Goal: Task Accomplishment & Management: Use online tool/utility

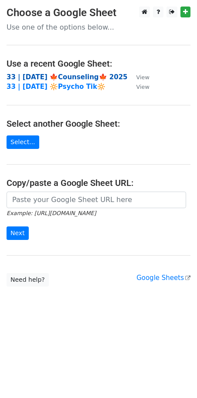
click at [68, 77] on strong "33 | SEP 18 🍁Counseling🍁 2025" at bounding box center [67, 77] width 121 height 8
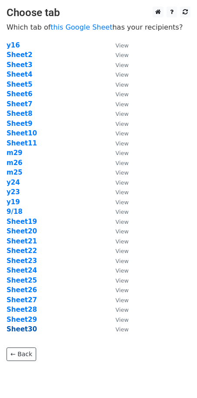
click at [26, 328] on strong "Sheet30" at bounding box center [22, 329] width 30 height 8
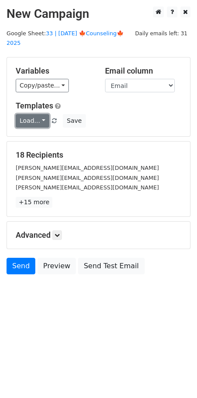
click at [34, 114] on link "Load..." at bounding box center [33, 120] width 34 height 13
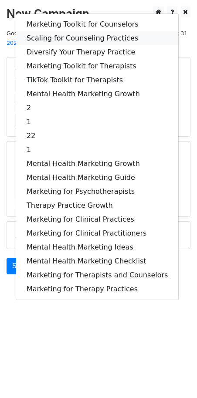
click at [81, 31] on link "Scaling for Counseling Practices" at bounding box center [97, 38] width 162 height 14
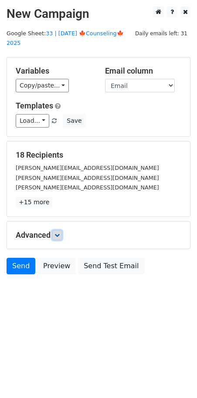
click at [58, 230] on link at bounding box center [57, 235] width 10 height 10
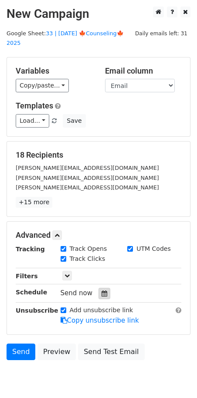
click at [101, 290] on icon at bounding box center [104, 293] width 6 height 6
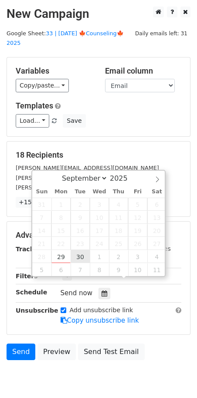
type input "2025-09-30 12:00"
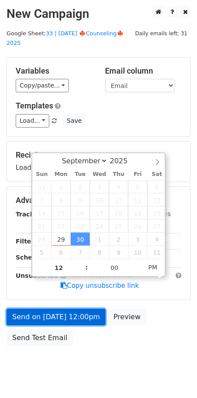
click at [67, 308] on link "Send on Sep 30 at 12:00pm" at bounding box center [56, 316] width 99 height 17
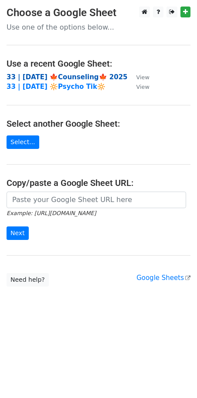
click at [49, 74] on strong "33 | SEP 18 🍁Counseling🍁 2025" at bounding box center [67, 77] width 121 height 8
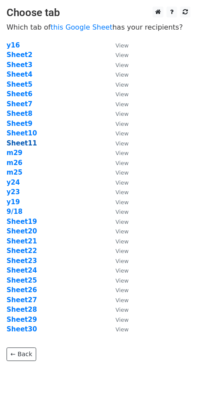
click at [17, 145] on strong "Sheet11" at bounding box center [22, 143] width 30 height 8
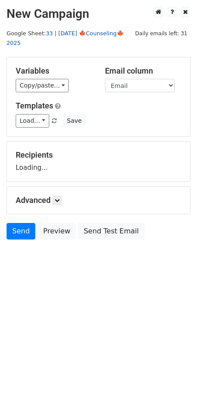
click at [77, 35] on link "33 | [DATE] 🍁Counseling🍁 2025" at bounding box center [65, 38] width 117 height 17
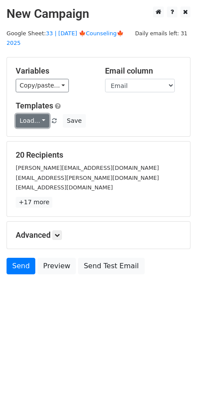
click at [38, 114] on link "Load..." at bounding box center [33, 120] width 34 height 13
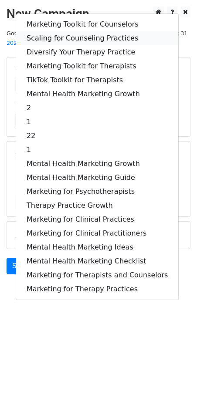
click at [71, 31] on link "Scaling for Counseling Practices" at bounding box center [97, 38] width 162 height 14
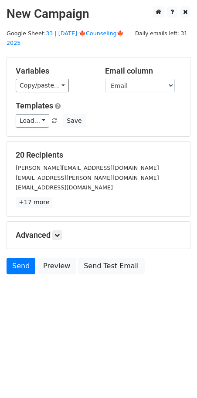
click at [64, 230] on h5 "Advanced" at bounding box center [98, 235] width 165 height 10
click at [62, 230] on link at bounding box center [57, 235] width 10 height 10
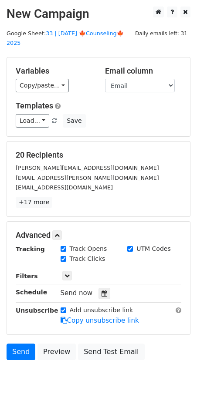
drag, startPoint x: 101, startPoint y: 282, endPoint x: 122, endPoint y: 265, distance: 27.2
click at [101, 290] on icon at bounding box center [104, 293] width 6 height 6
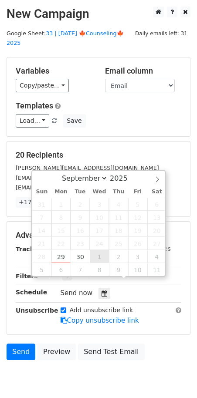
type input "[DATE] 12:00"
select select "9"
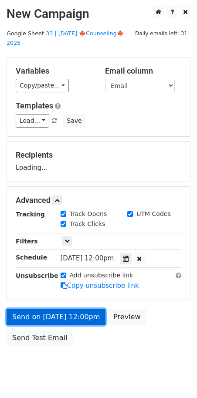
click at [69, 308] on link "Send on Oct 1 at 12:00pm" at bounding box center [56, 316] width 99 height 17
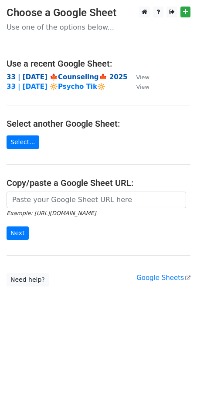
click at [55, 75] on strong "33 | [DATE] 🍁Counseling🍁 2025" at bounding box center [67, 77] width 121 height 8
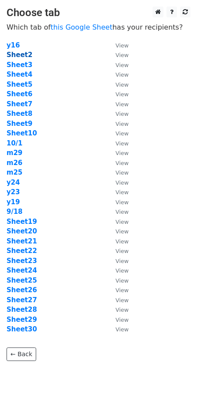
click at [15, 55] on strong "Sheet2" at bounding box center [20, 55] width 26 height 8
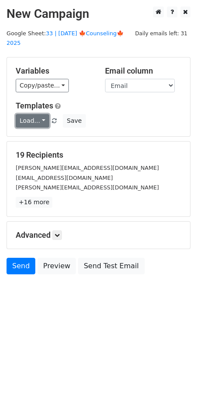
click at [36, 114] on link "Load..." at bounding box center [33, 120] width 34 height 13
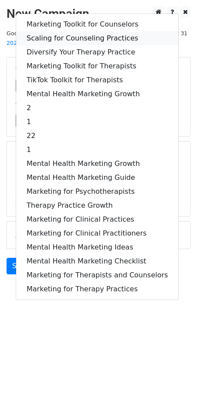
click at [64, 31] on link "Scaling for Counseling Practices" at bounding box center [97, 38] width 162 height 14
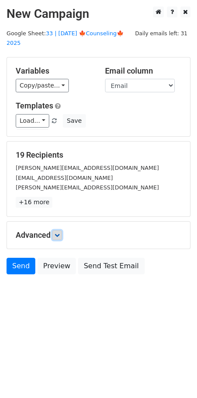
click at [55, 230] on link at bounding box center [57, 235] width 10 height 10
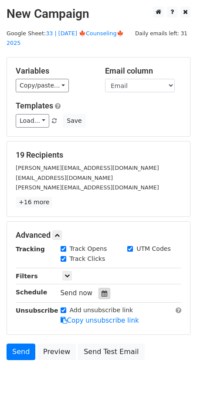
click at [101, 290] on icon at bounding box center [104, 293] width 6 height 6
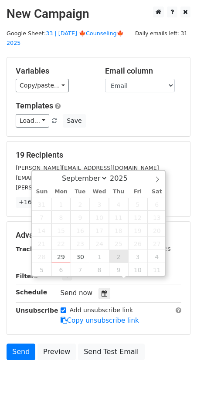
type input "[DATE] 12:00"
select select "9"
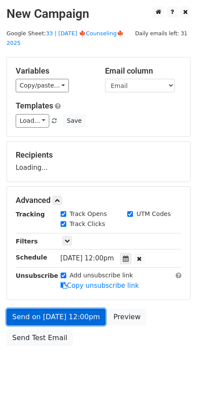
click at [84, 308] on link "Send on [DATE] 12:00pm" at bounding box center [56, 316] width 99 height 17
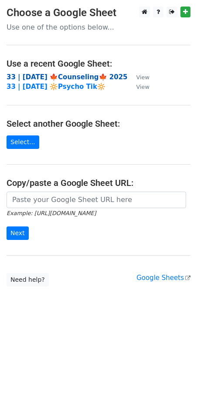
click at [45, 74] on strong "33 | SEP 18 🍁Counseling🍁 2025" at bounding box center [67, 77] width 121 height 8
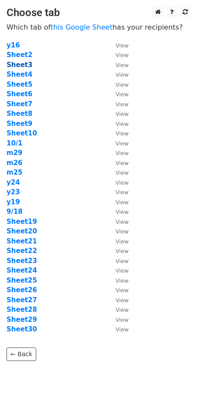
click at [18, 61] on strong "Sheet3" at bounding box center [20, 65] width 26 height 8
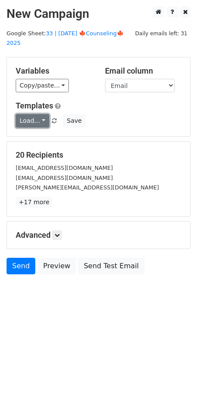
click at [32, 114] on link "Load..." at bounding box center [33, 120] width 34 height 13
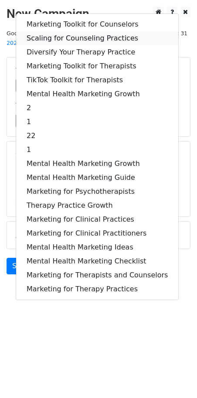
click at [84, 31] on link "Scaling for Counseling Practices" at bounding box center [97, 38] width 162 height 14
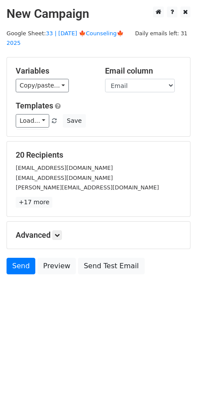
click at [59, 221] on div "Advanced Tracking Track Opens UTM Codes Track Clicks Filters Only include sprea…" at bounding box center [98, 234] width 183 height 27
click at [60, 232] on icon at bounding box center [56, 234] width 5 height 5
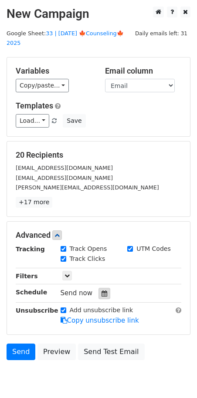
click at [98, 288] on div at bounding box center [104, 293] width 12 height 11
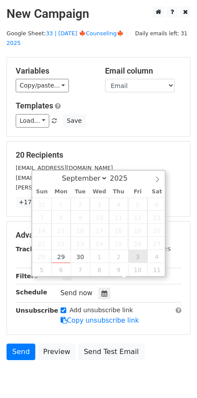
type input "2025-10-03 12:00"
select select "9"
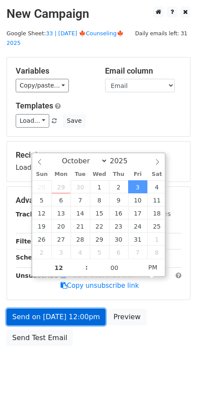
click at [77, 308] on link "Send on Oct 3 at 12:00pm" at bounding box center [56, 316] width 99 height 17
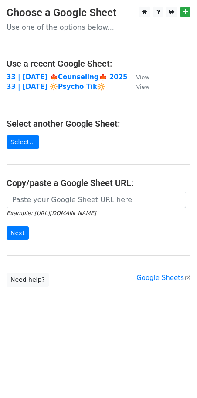
click at [56, 72] on td "33 | [DATE] 🍁Counseling🍁 2025" at bounding box center [67, 77] width 121 height 10
click at [54, 76] on strong "33 | [DATE] 🍁Counseling🍁 2025" at bounding box center [67, 77] width 121 height 8
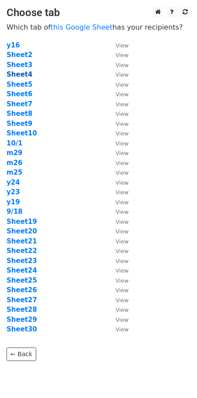
click at [22, 74] on strong "Sheet4" at bounding box center [20, 74] width 26 height 8
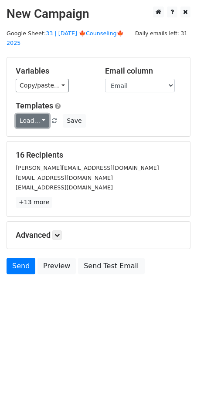
click at [28, 114] on link "Load..." at bounding box center [33, 120] width 34 height 13
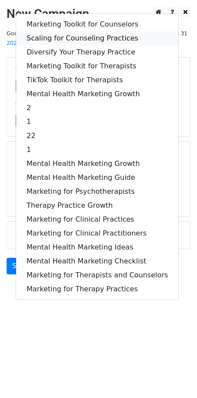
click at [67, 31] on link "Scaling for Counseling Practices" at bounding box center [97, 38] width 162 height 14
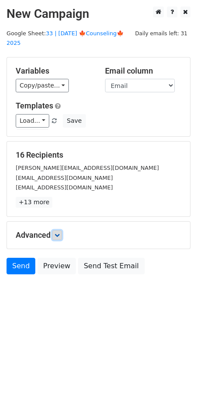
click at [58, 232] on icon at bounding box center [56, 234] width 5 height 5
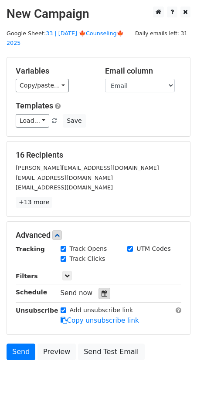
click at [101, 290] on icon at bounding box center [104, 293] width 6 height 6
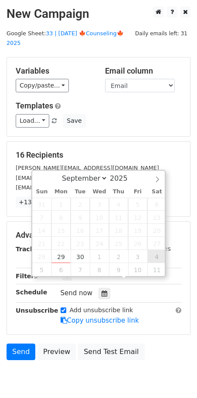
type input "2025-10-04 12:00"
select select "9"
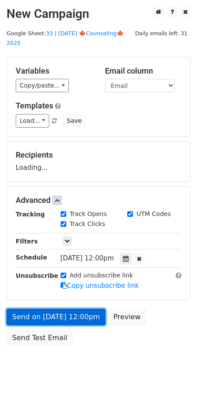
click at [67, 308] on link "Send on Oct 4 at 12:00pm" at bounding box center [56, 316] width 99 height 17
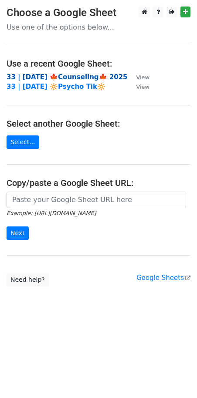
click at [70, 77] on strong "33 | [DATE] 🍁Counseling🍁 2025" at bounding box center [67, 77] width 121 height 8
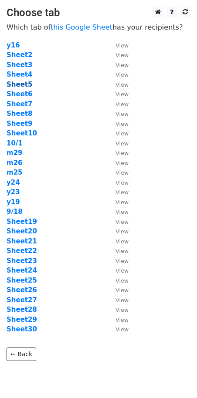
click at [20, 85] on strong "Sheet5" at bounding box center [20, 84] width 26 height 8
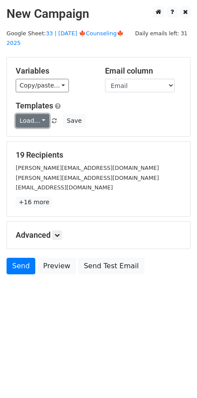
click at [40, 114] on link "Load..." at bounding box center [33, 120] width 34 height 13
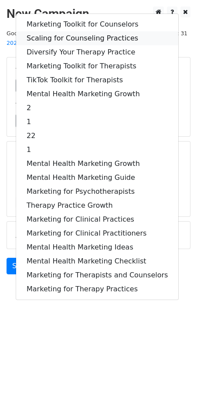
click at [57, 31] on link "Scaling for Counseling Practices" at bounding box center [97, 38] width 162 height 14
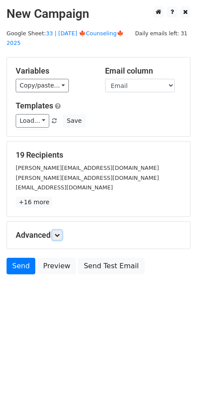
drag, startPoint x: 57, startPoint y: 225, endPoint x: 62, endPoint y: 230, distance: 6.5
click at [57, 232] on icon at bounding box center [56, 234] width 5 height 5
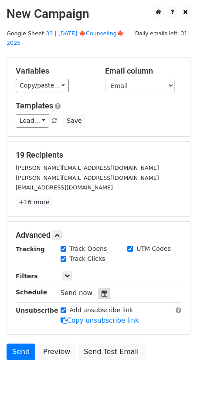
click at [101, 290] on icon at bounding box center [104, 293] width 6 height 6
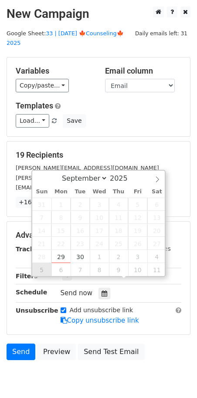
type input "2025-10-05 12:00"
select select "9"
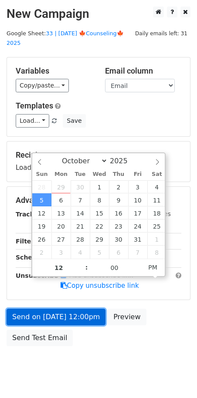
click at [40, 308] on link "Send on Oct 5 at 12:00pm" at bounding box center [56, 316] width 99 height 17
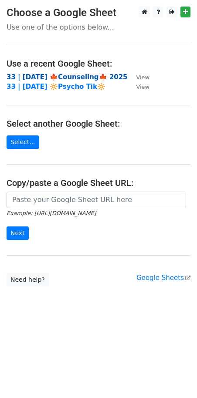
click at [74, 77] on strong "33 | [DATE] 🍁Counseling🍁 2025" at bounding box center [67, 77] width 121 height 8
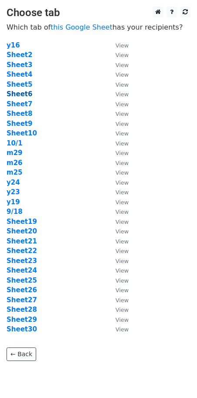
click at [20, 94] on strong "Sheet6" at bounding box center [20, 94] width 26 height 8
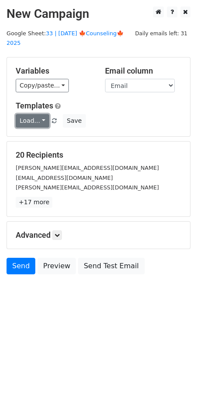
click at [29, 114] on link "Load..." at bounding box center [33, 120] width 34 height 13
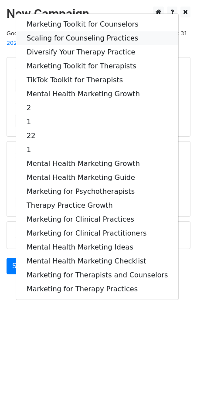
click at [58, 31] on link "Scaling for Counseling Practices" at bounding box center [97, 38] width 162 height 14
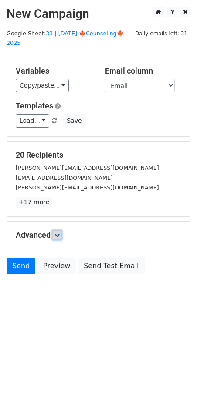
click at [59, 232] on icon at bounding box center [56, 234] width 5 height 5
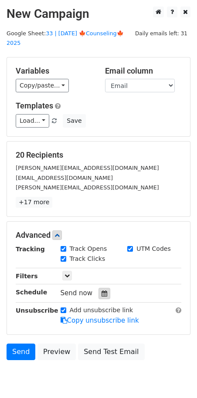
click at [101, 290] on icon at bounding box center [104, 293] width 6 height 6
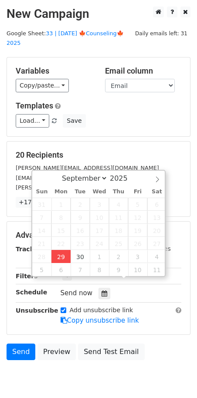
type input "2025-09-29 13:07"
type input "01"
type input "07"
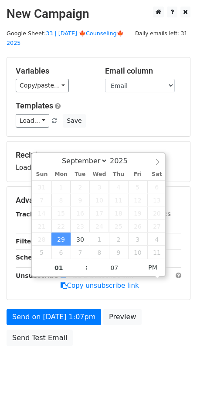
click at [58, 292] on form "Variables Copy/paste... {{Name}} {{Email}} Email column Name Email Templates Lo…" at bounding box center [99, 203] width 184 height 293
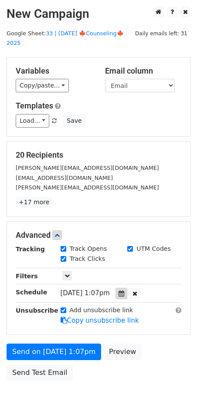
click at [127, 288] on div at bounding box center [121, 293] width 12 height 11
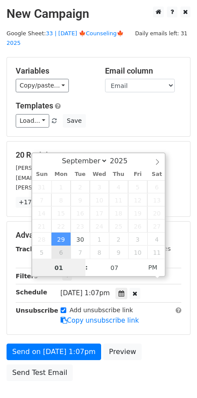
type input "2025-10-06 13:07"
select select "9"
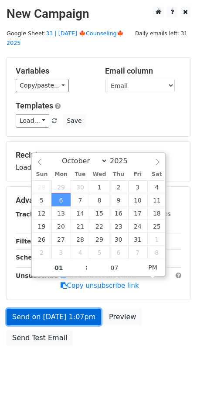
click at [58, 309] on link "Send on Oct 6 at 1:07pm" at bounding box center [54, 316] width 94 height 17
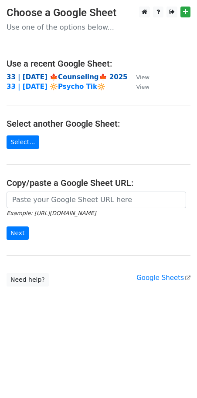
click at [65, 77] on strong "33 | [DATE] 🍁Counseling🍁 2025" at bounding box center [67, 77] width 121 height 8
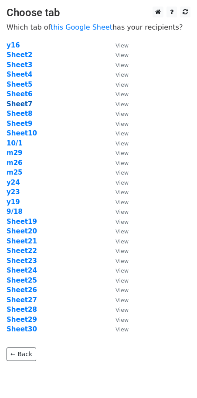
click at [22, 101] on strong "Sheet7" at bounding box center [20, 104] width 26 height 8
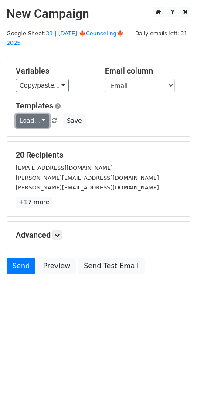
click at [29, 114] on link "Load..." at bounding box center [33, 120] width 34 height 13
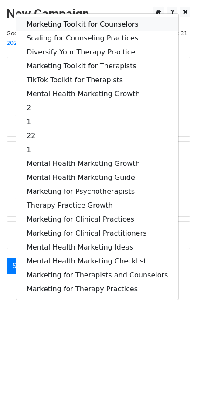
click at [49, 17] on link "Marketing Toolkit for Counselors" at bounding box center [97, 24] width 162 height 14
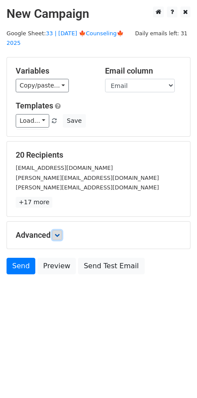
click at [56, 230] on link at bounding box center [57, 235] width 10 height 10
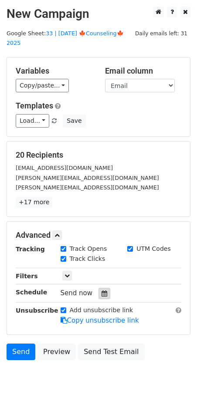
click at [101, 290] on icon at bounding box center [104, 293] width 6 height 6
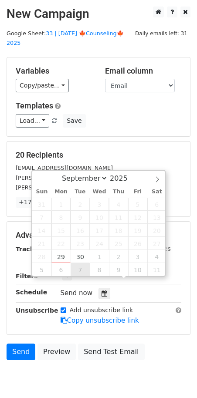
type input "2025-10-07 12:00"
select select "9"
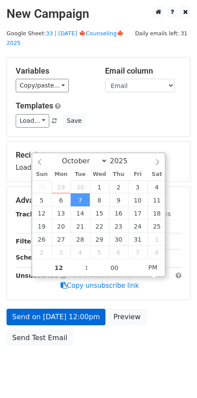
drag, startPoint x: 80, startPoint y: 315, endPoint x: 80, endPoint y: 310, distance: 4.8
click at [80, 314] on div "Send on Oct 7 at 12:00pm Preview Send Test Email" at bounding box center [98, 329] width 197 height 42
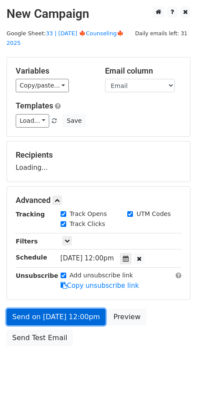
click at [80, 309] on link "Send on Oct 7 at 12:00pm" at bounding box center [56, 316] width 99 height 17
